Goal: Information Seeking & Learning: Learn about a topic

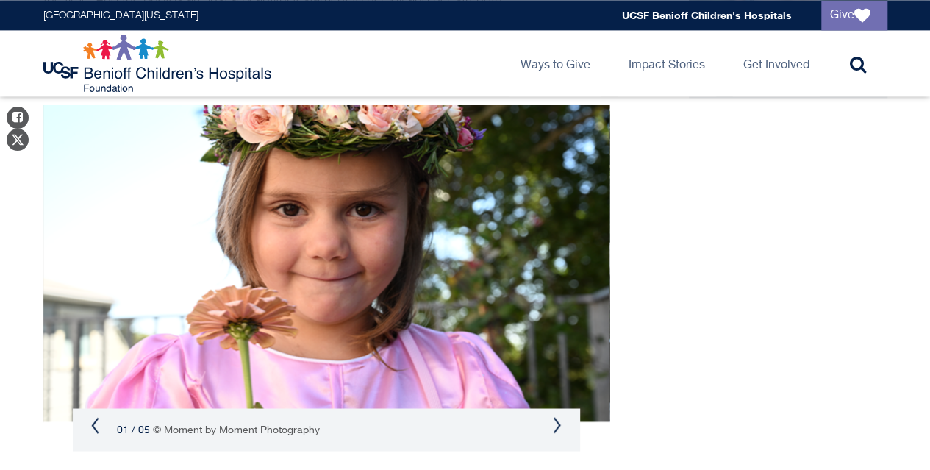
scroll to position [1029, 0]
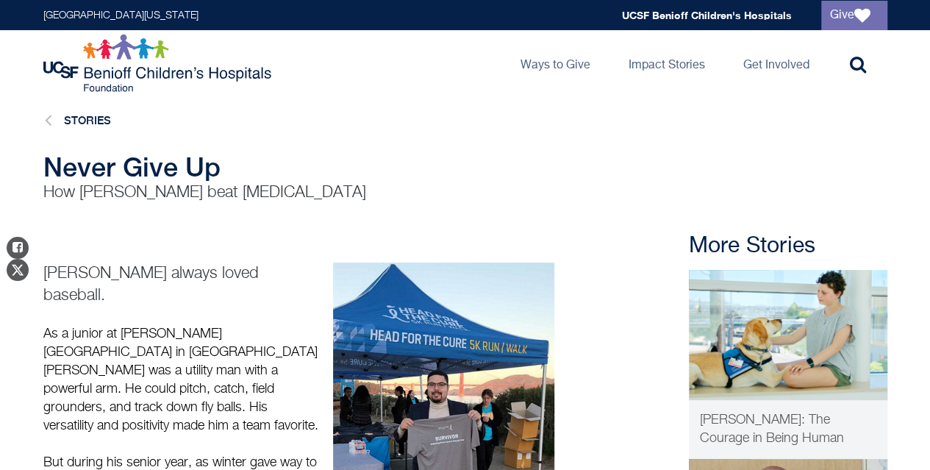
drag, startPoint x: 299, startPoint y: 208, endPoint x: 177, endPoint y: 251, distance: 128.6
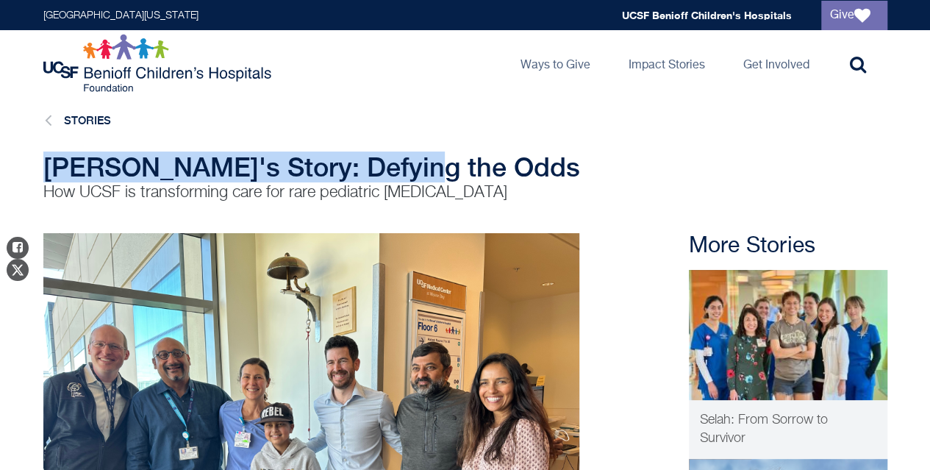
drag, startPoint x: 424, startPoint y: 165, endPoint x: 39, endPoint y: 160, distance: 384.6
click at [39, 160] on div "[PERSON_NAME]'s Story: Defying the Odds How UCSF is transforming care for rare …" at bounding box center [465, 177] width 871 height 51
copy span "[PERSON_NAME]'s Story: Defying the Odds"
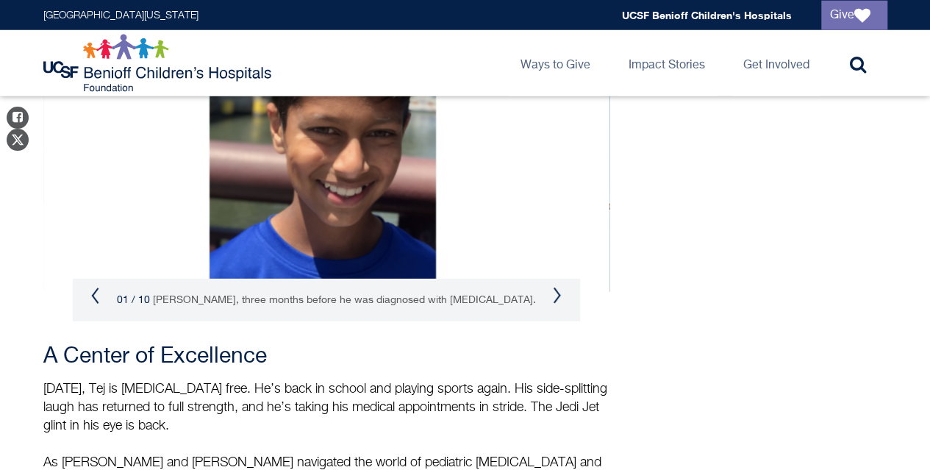
scroll to position [1985, 0]
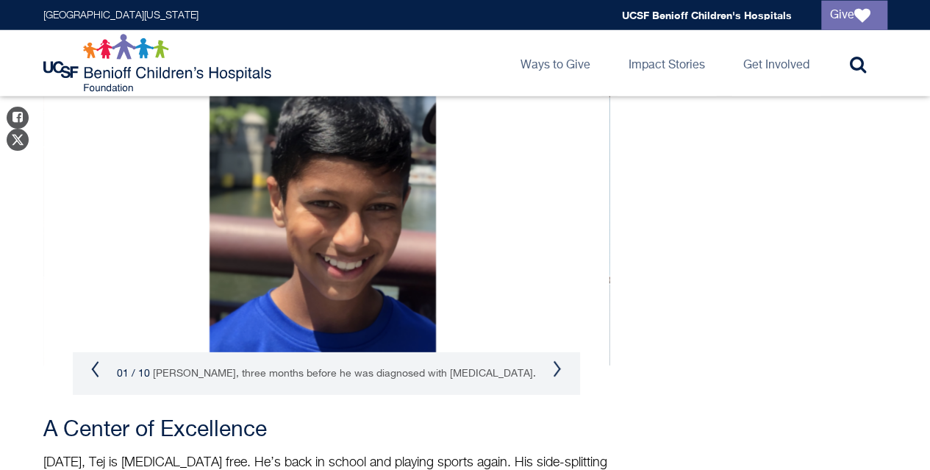
click at [559, 360] on button "Next" at bounding box center [557, 369] width 9 height 18
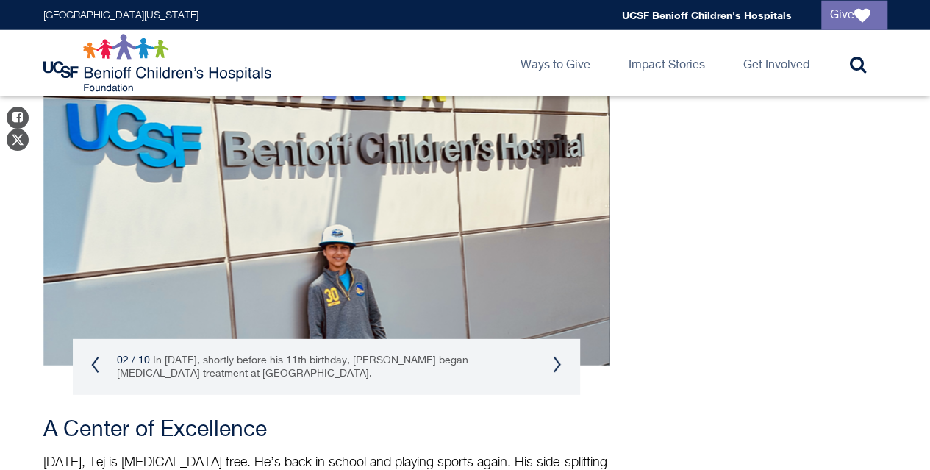
click at [559, 356] on button "Next" at bounding box center [557, 365] width 9 height 18
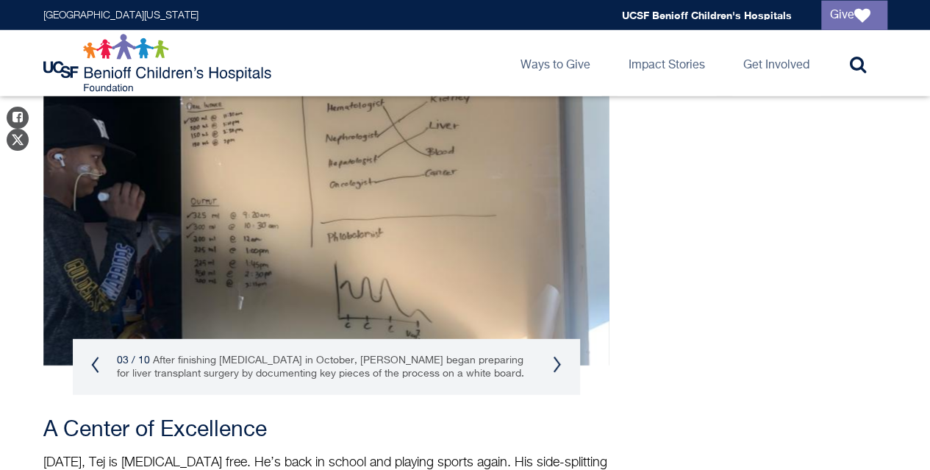
click at [559, 356] on button "Next" at bounding box center [557, 365] width 9 height 18
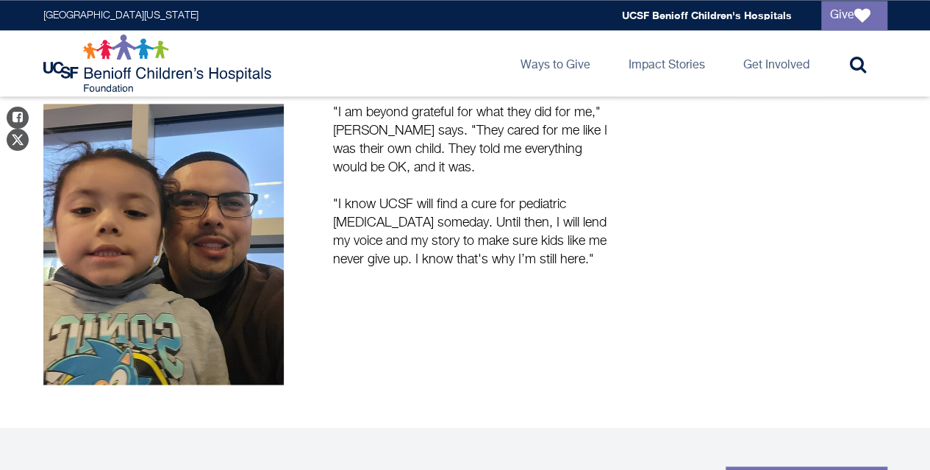
scroll to position [1169, 0]
